Goal: Task Accomplishment & Management: Use online tool/utility

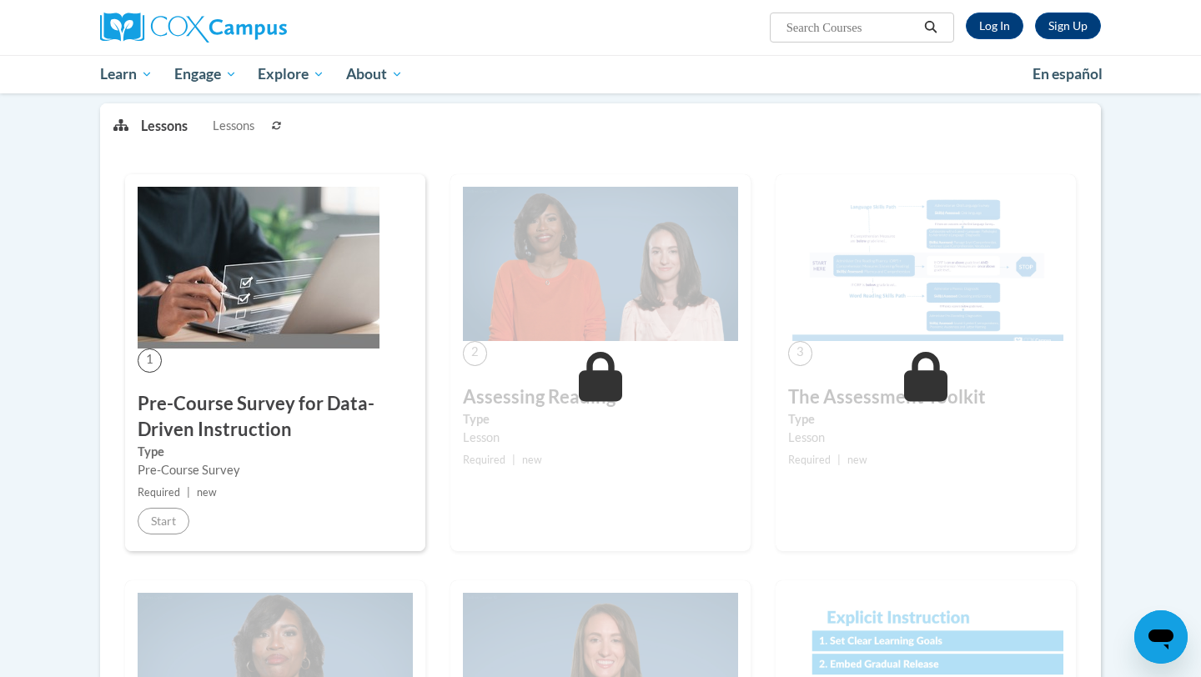
scroll to position [189, 0]
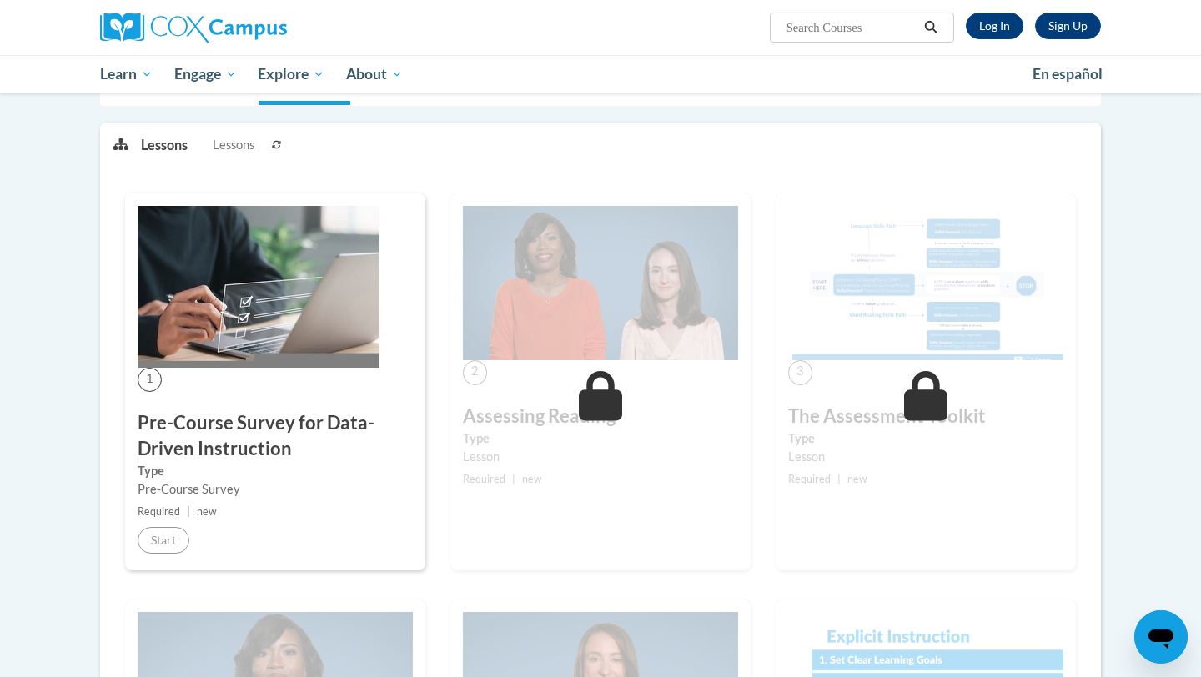
click at [976, 10] on div "Sign Up Log In Search Search..." at bounding box center [772, 21] width 684 height 43
click at [976, 22] on link "Log In" at bounding box center [995, 26] width 58 height 27
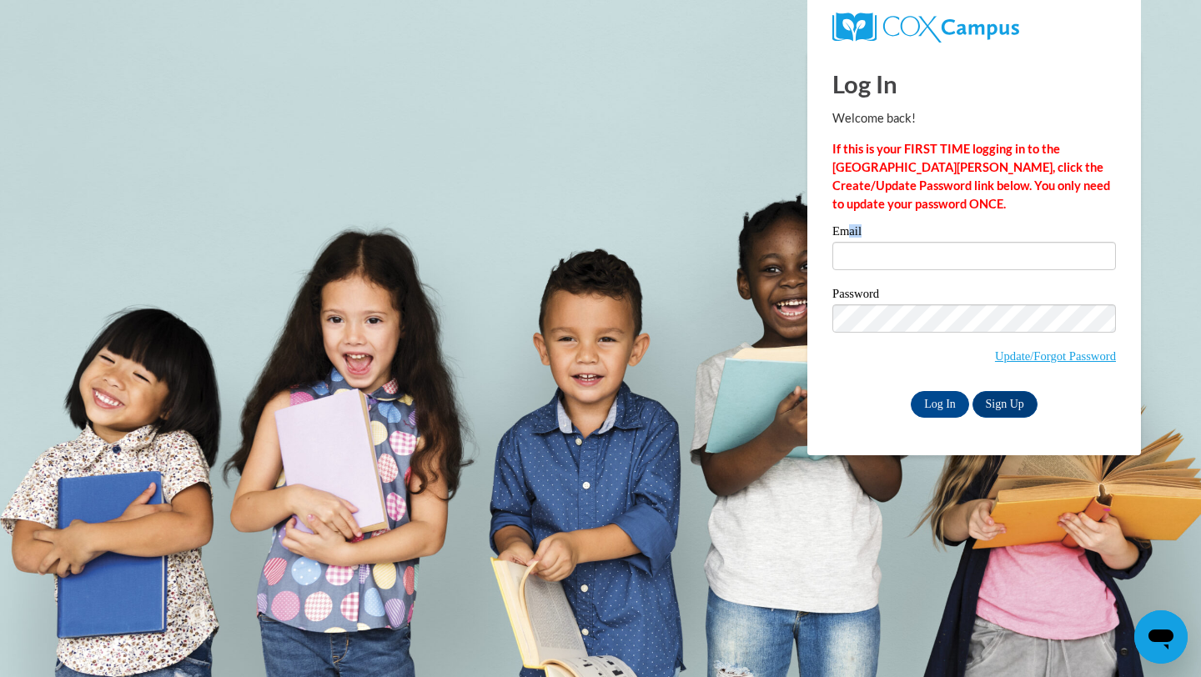
click at [846, 239] on label "Email" at bounding box center [975, 233] width 284 height 17
click at [848, 256] on input "Email" at bounding box center [975, 256] width 284 height 28
type input "ciganeau@wauwatosa.k12.wi.us"
click at [937, 409] on input "Log In" at bounding box center [940, 404] width 58 height 27
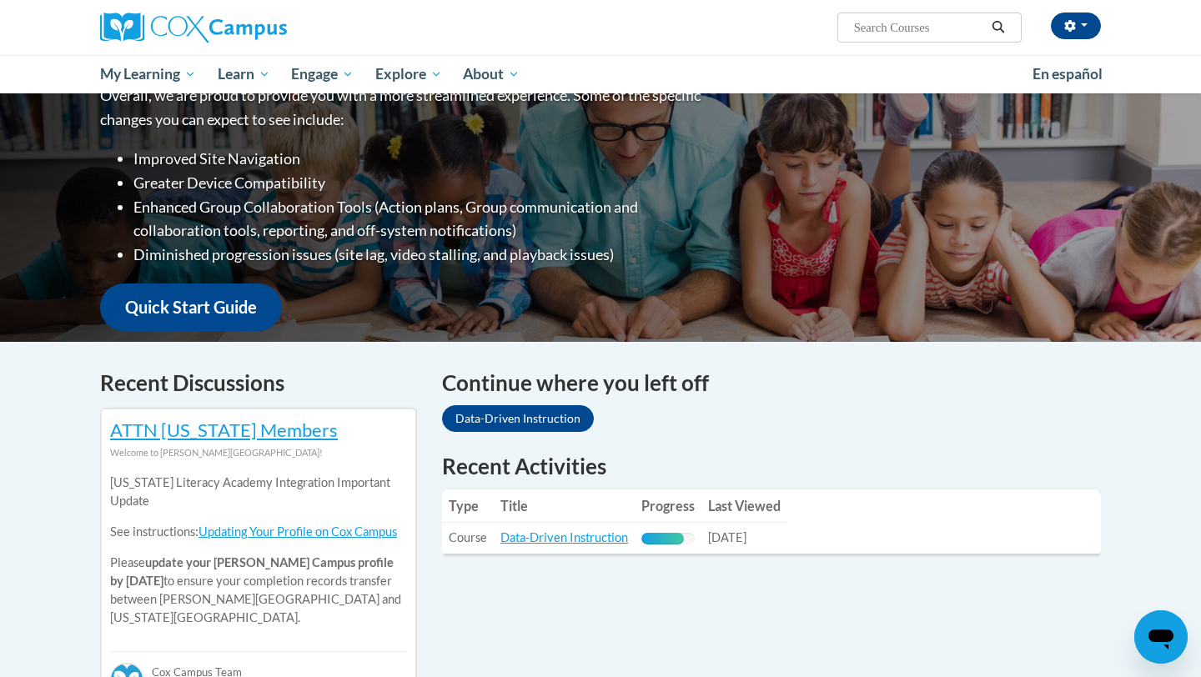
scroll to position [244, 0]
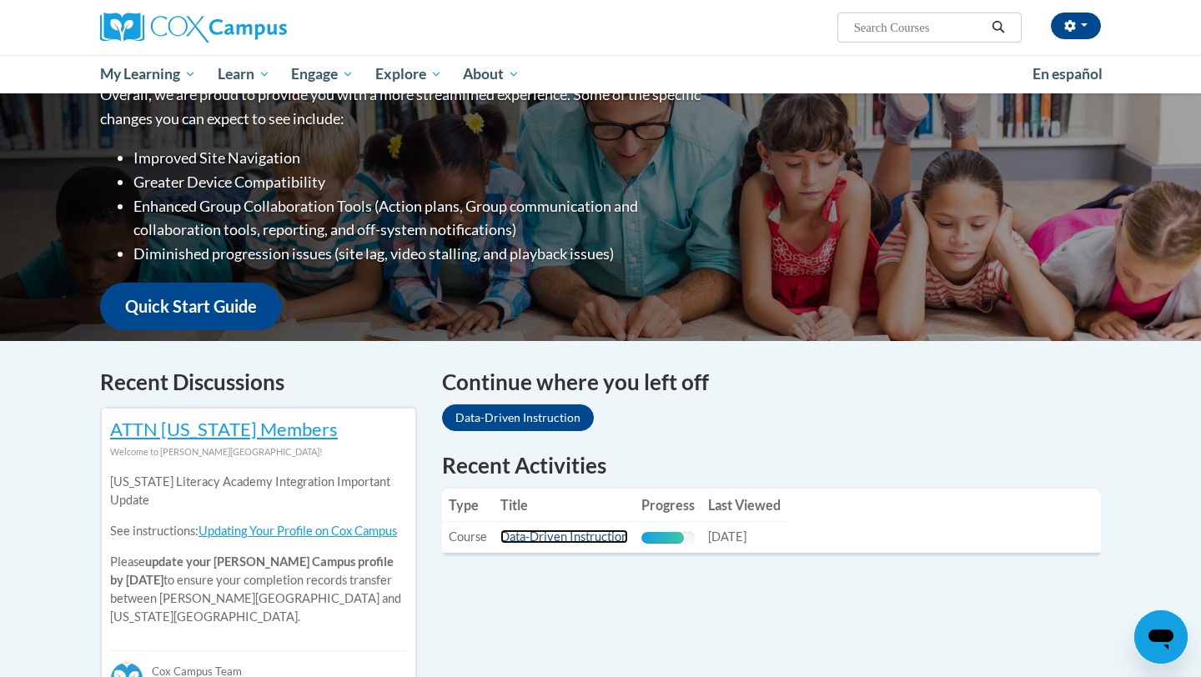
click at [597, 538] on link "Data-Driven Instruction" at bounding box center [565, 537] width 128 height 14
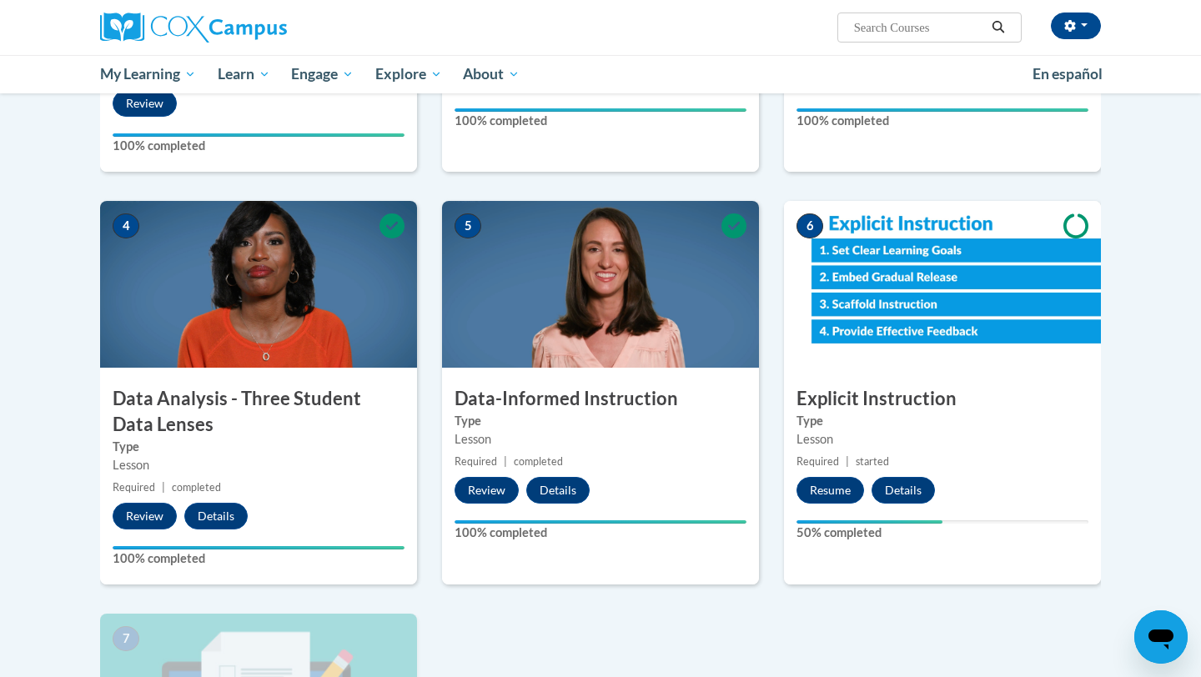
scroll to position [674, 0]
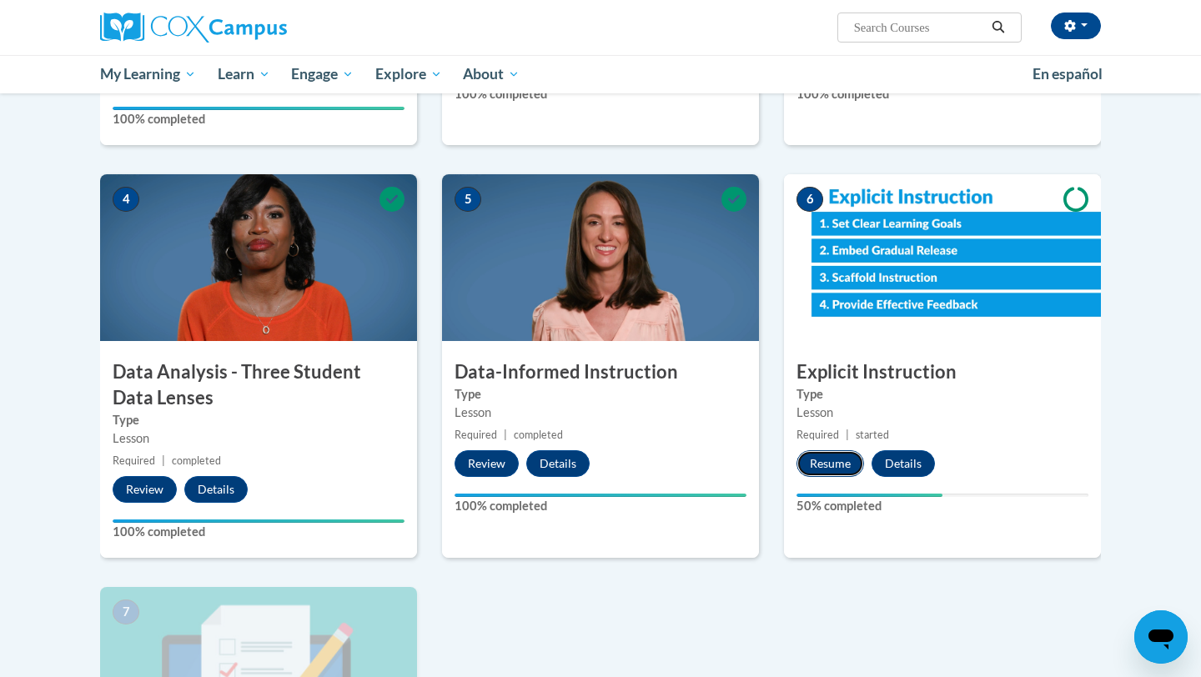
click at [822, 461] on button "Resume" at bounding box center [831, 464] width 68 height 27
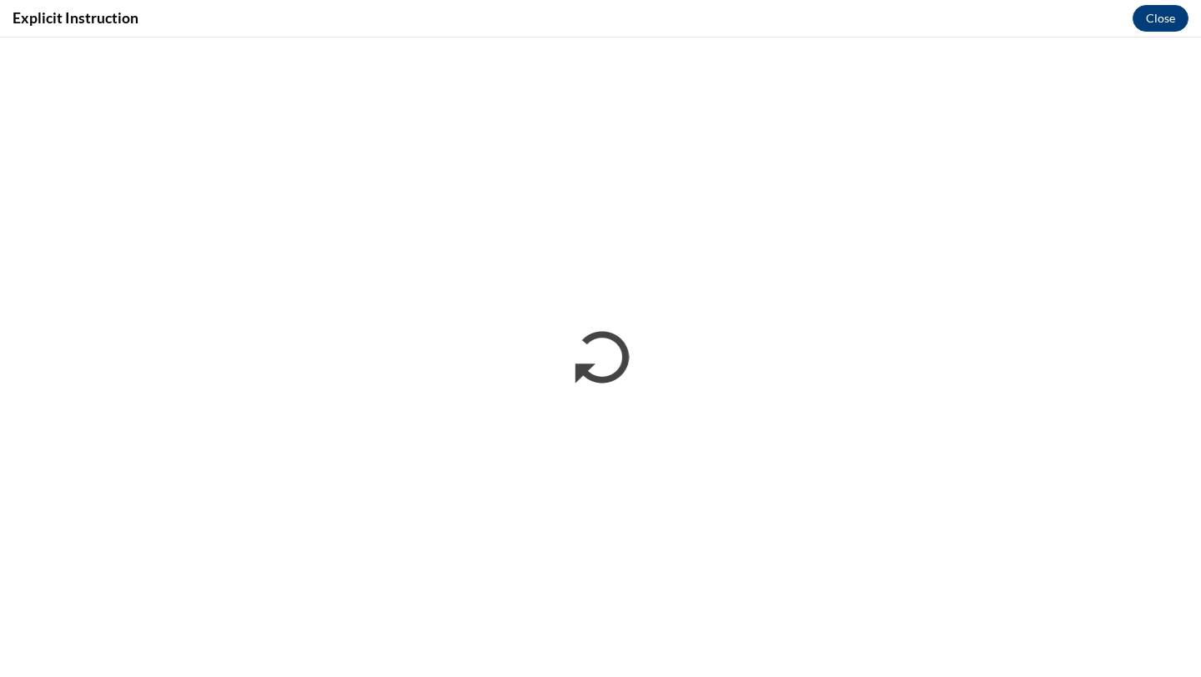
scroll to position [0, 0]
